Goal: Ask a question

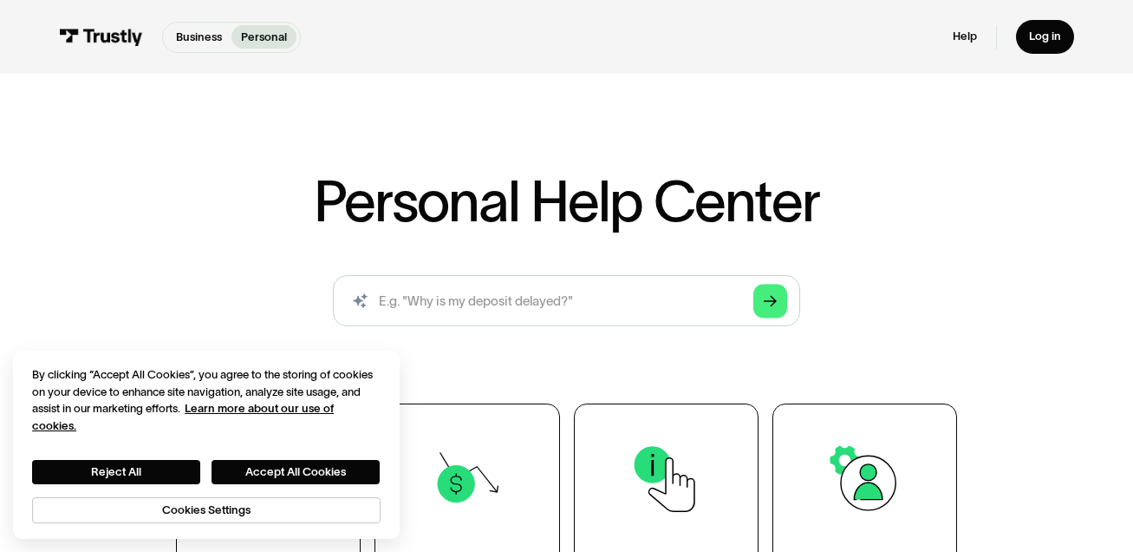
scroll to position [3, 0]
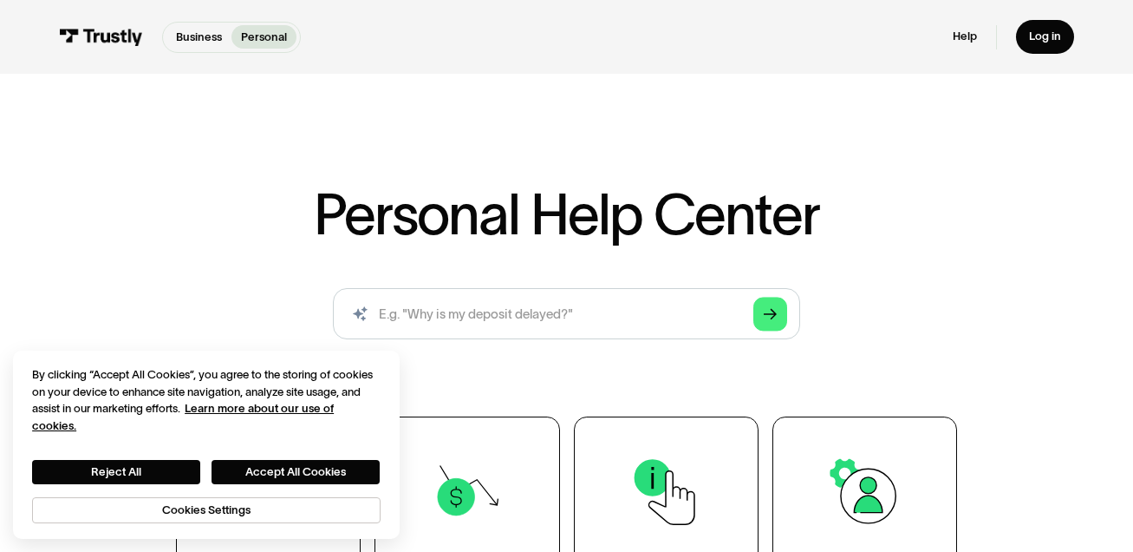
click at [215, 47] on link "Business" at bounding box center [198, 36] width 65 height 23
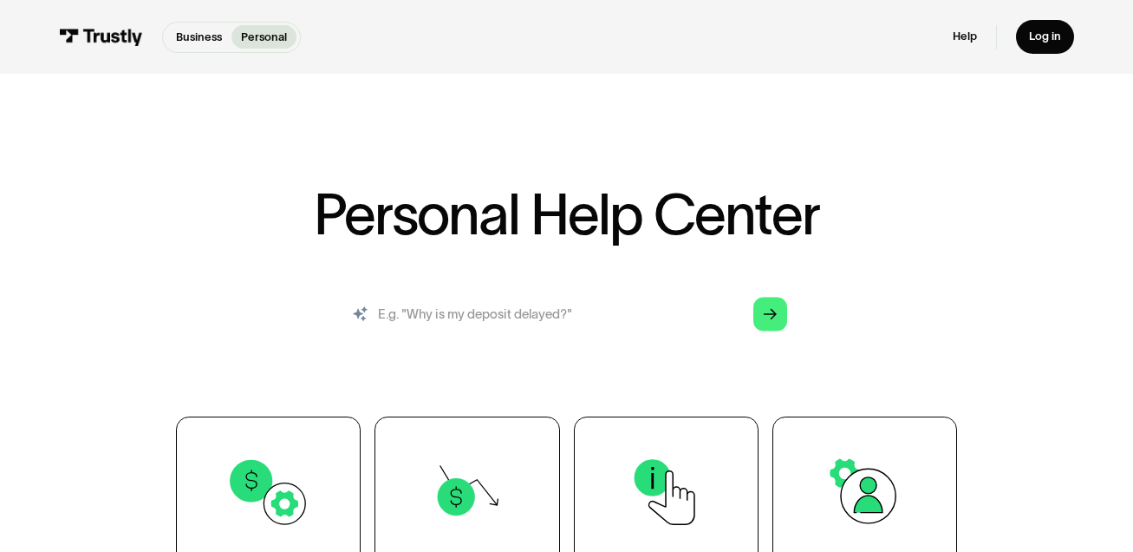
click at [435, 322] on input "search" at bounding box center [566, 313] width 467 height 51
type input "o"
type input "payment method restricted"
click at [775, 315] on polygon "Search" at bounding box center [770, 314] width 13 height 11
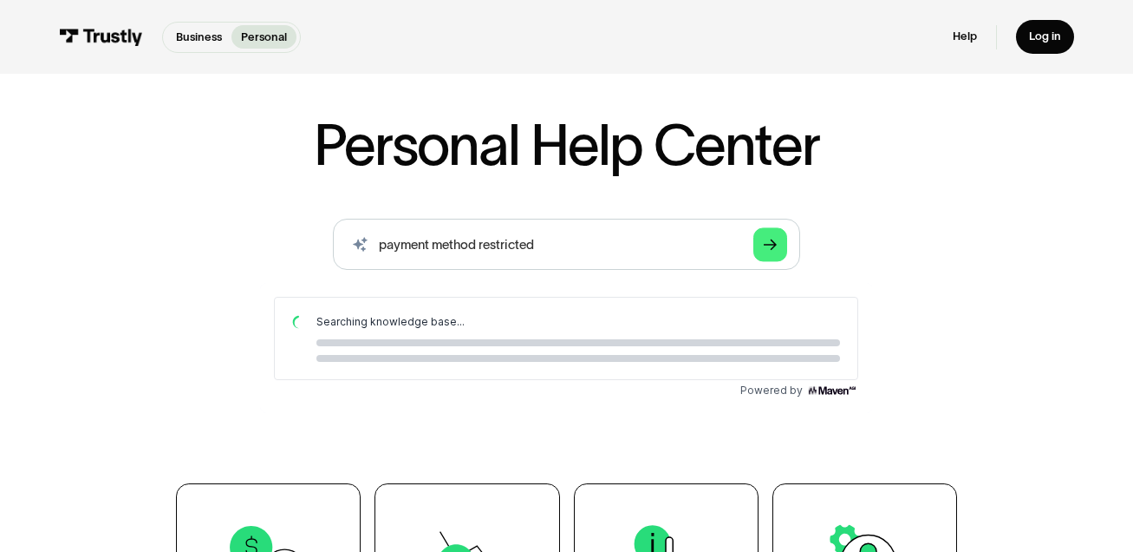
scroll to position [136, 0]
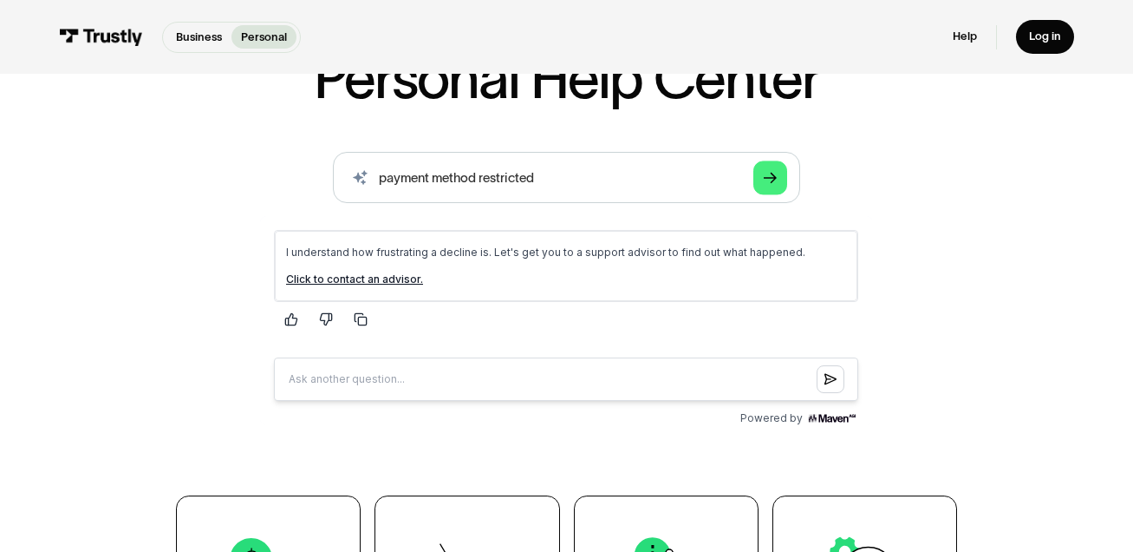
click at [326, 276] on link "Click to contact an advisor." at bounding box center [354, 278] width 137 height 13
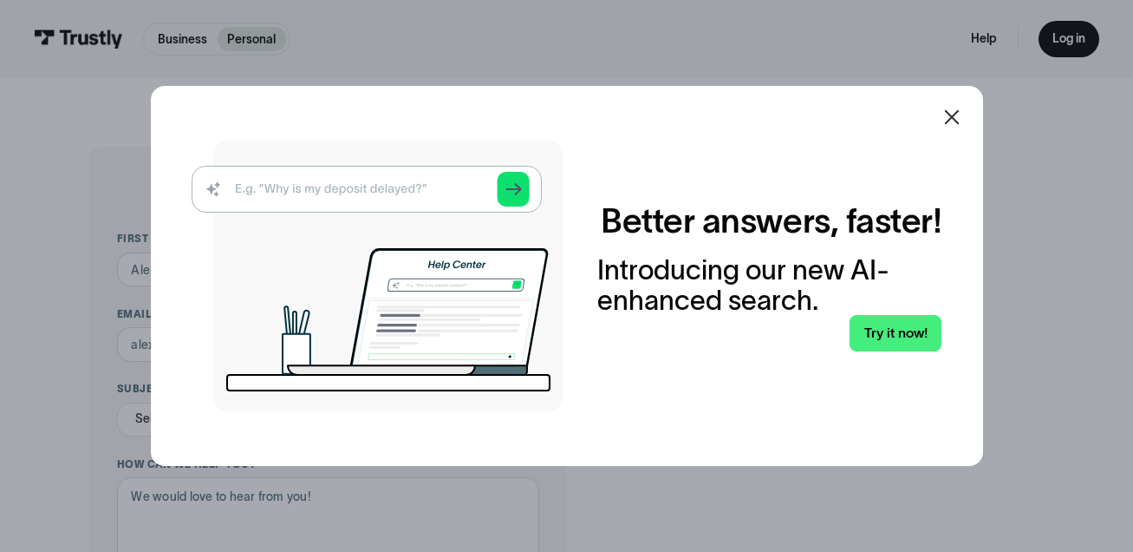
click at [955, 118] on icon at bounding box center [952, 117] width 21 height 21
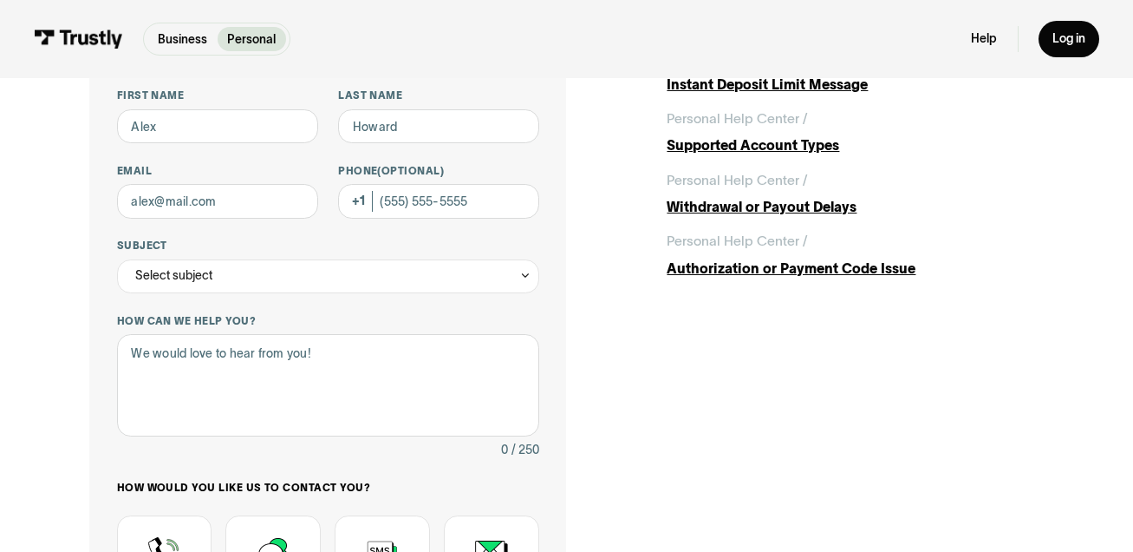
scroll to position [193, 0]
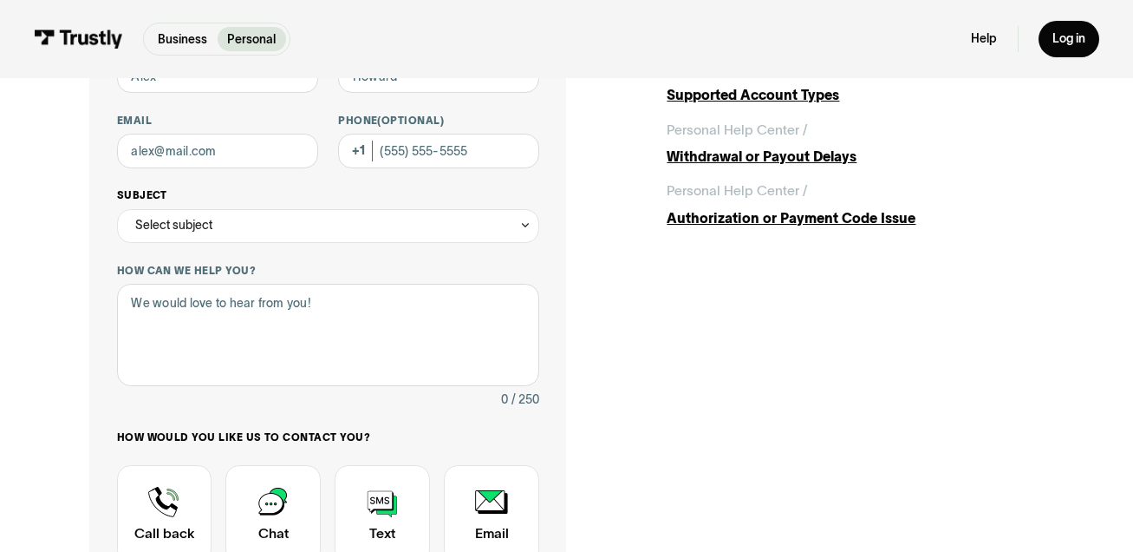
click at [519, 230] on div "Select subject" at bounding box center [328, 226] width 422 height 34
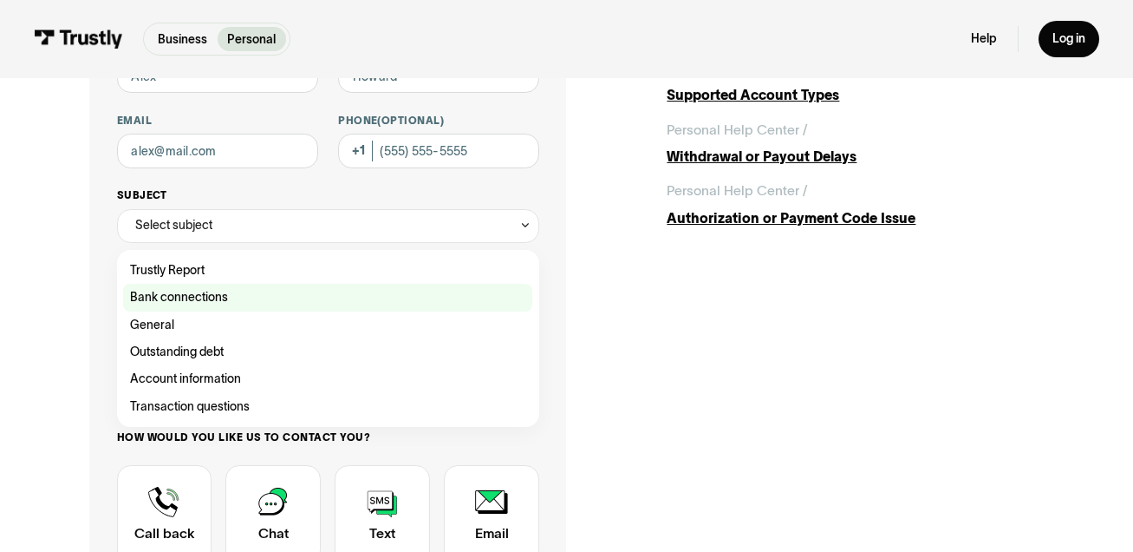
click at [281, 297] on div "Contact Trustly Support" at bounding box center [327, 297] width 409 height 27
type input "**********"
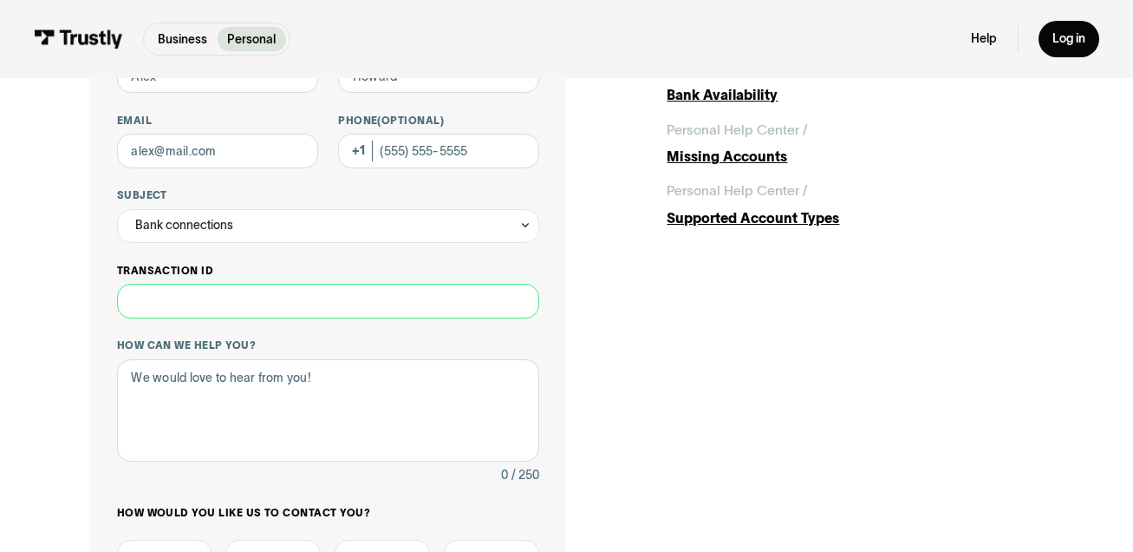
click at [285, 307] on input "Transaction ID" at bounding box center [328, 301] width 422 height 34
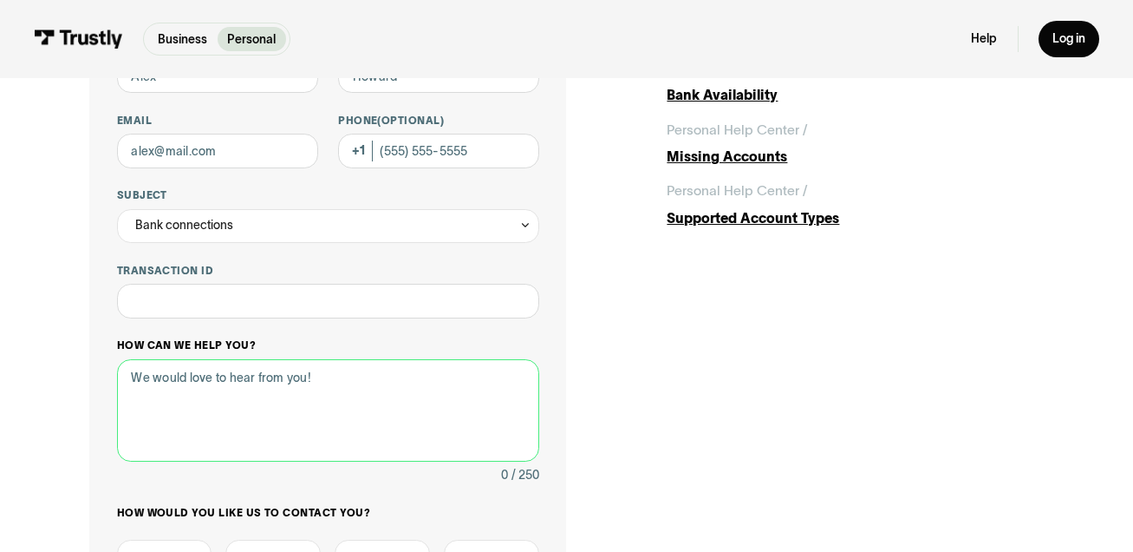
click at [250, 399] on textarea "How can we help you?" at bounding box center [328, 410] width 422 height 102
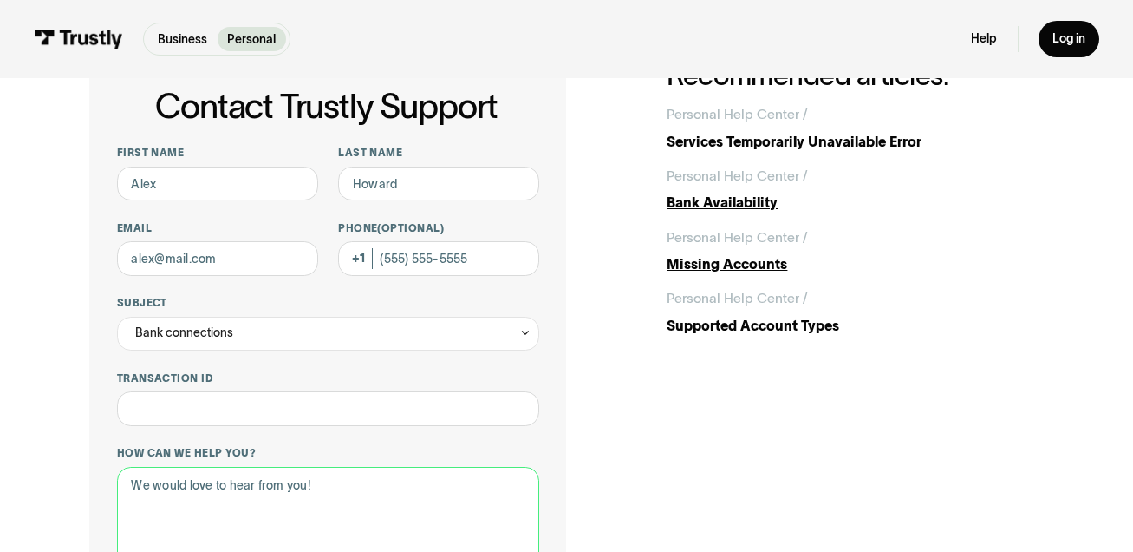
scroll to position [54, 0]
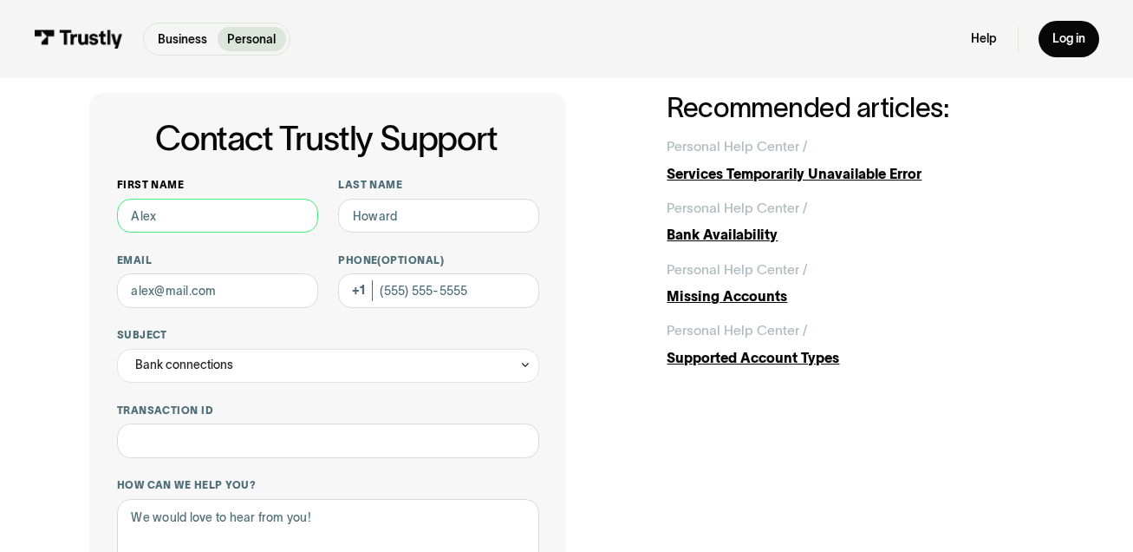
click at [180, 217] on input "First name" at bounding box center [217, 216] width 201 height 34
type input "sarah"
type input "herner"
click at [193, 291] on input "Email" at bounding box center [217, 290] width 201 height 34
type input "sarah.herner@gmail.com"
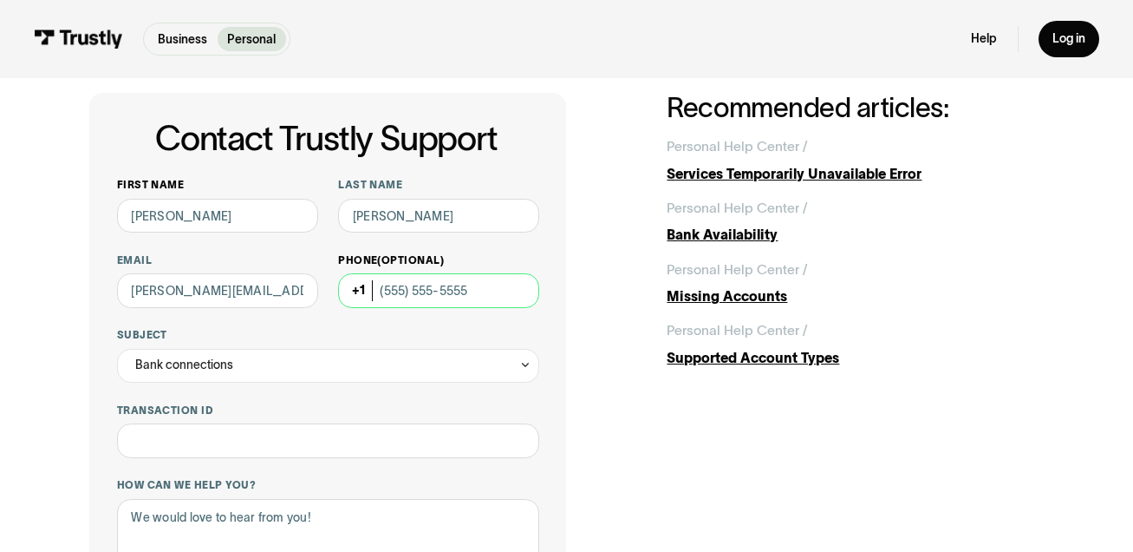
click at [408, 295] on input "Phone (Optional)" at bounding box center [438, 290] width 201 height 34
type input "(502) 523-9544"
